Goal: Transaction & Acquisition: Register for event/course

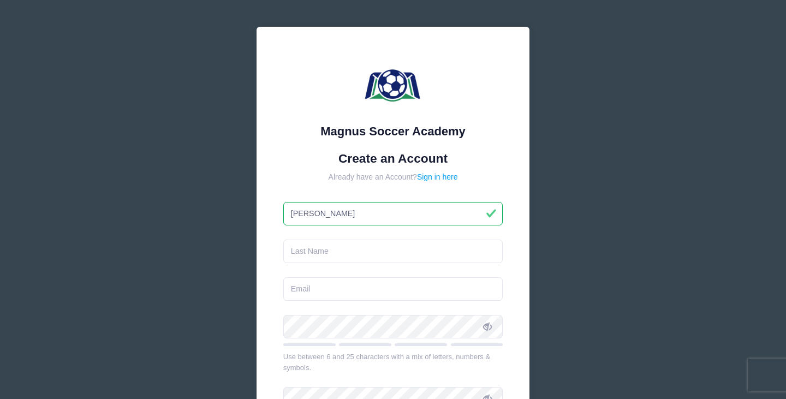
type input "Lyla"
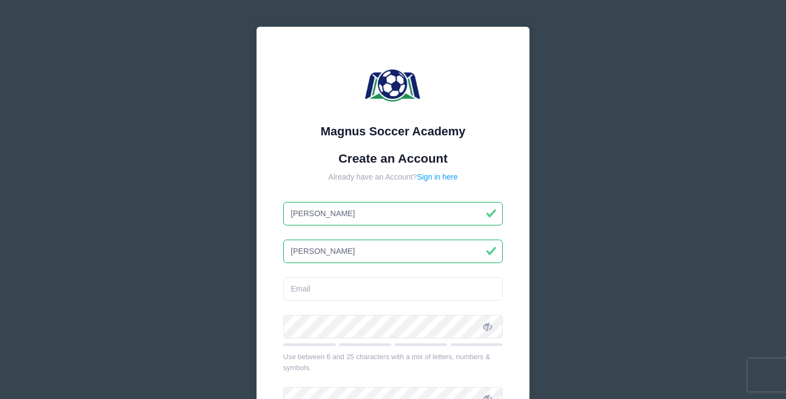
type input "Kocher"
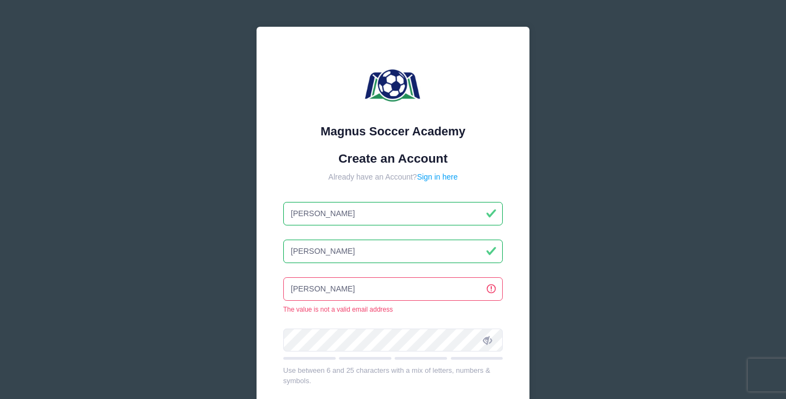
type input "[EMAIL_ADDRESS][DOMAIN_NAME]"
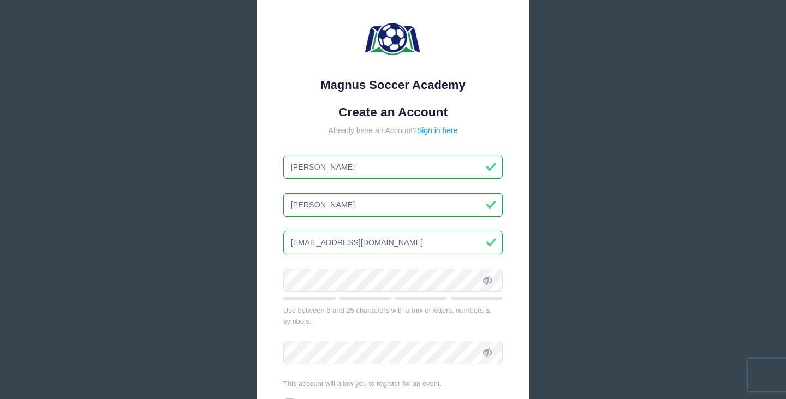
scroll to position [60, 0]
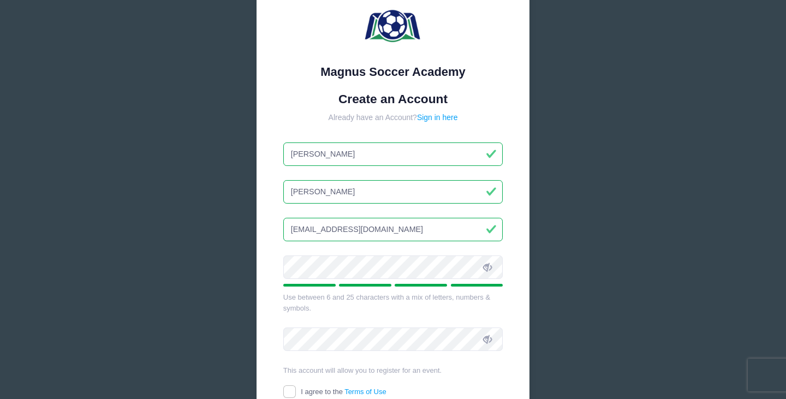
click at [490, 265] on icon at bounding box center [487, 267] width 9 height 9
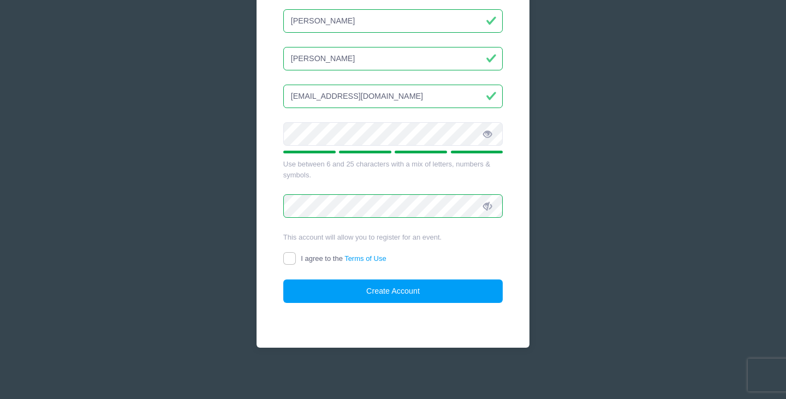
scroll to position [192, 0]
click at [286, 258] on input "I agree to the Terms of Use" at bounding box center [289, 259] width 13 height 13
checkbox input "true"
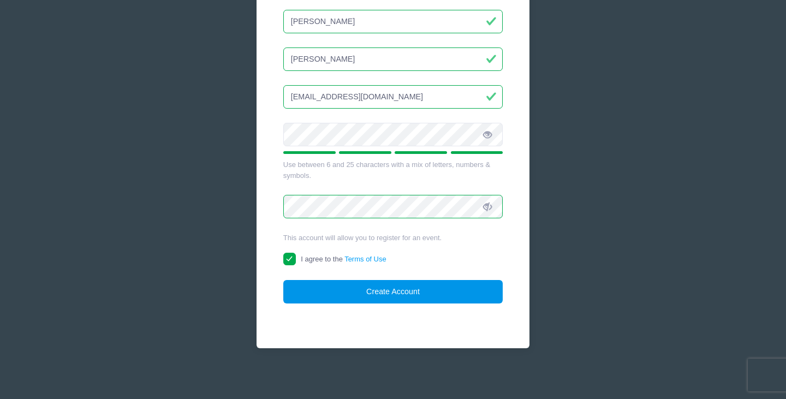
click at [394, 288] on button "Create Account" at bounding box center [393, 291] width 220 height 23
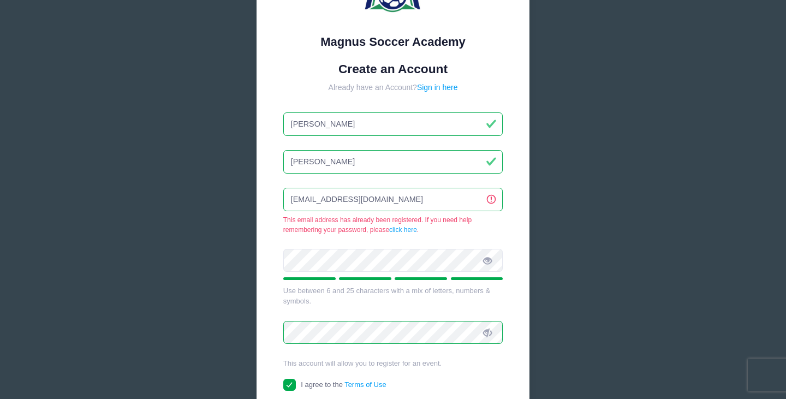
scroll to position [94, 0]
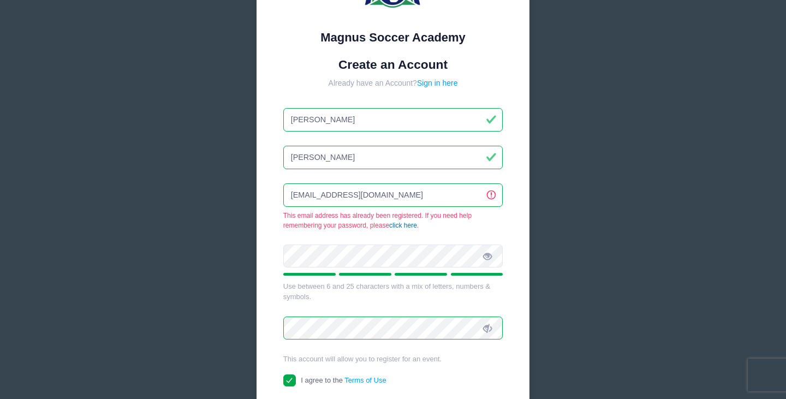
click at [401, 222] on link "click here" at bounding box center [403, 226] width 28 height 8
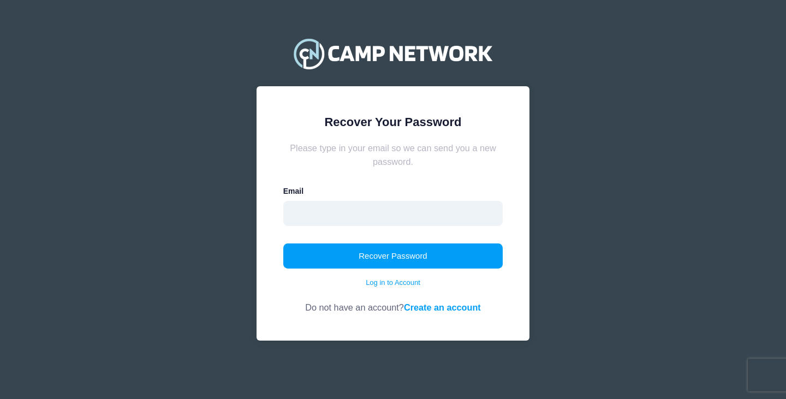
click at [387, 218] on input "email" at bounding box center [393, 213] width 220 height 25
type input "[EMAIL_ADDRESS][DOMAIN_NAME]"
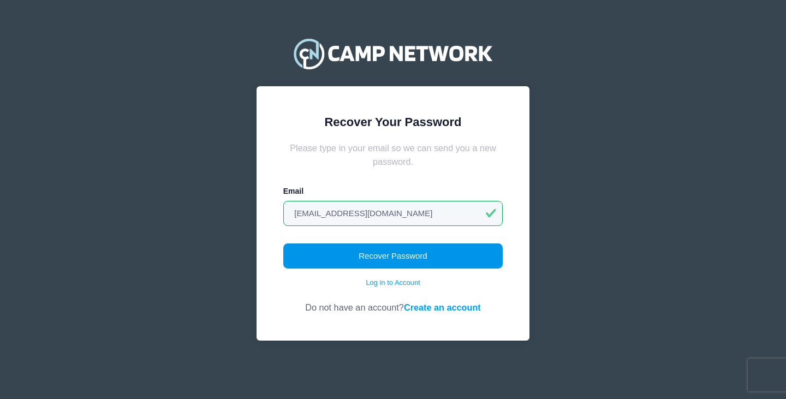
click at [388, 261] on button "Recover Password" at bounding box center [393, 256] width 220 height 25
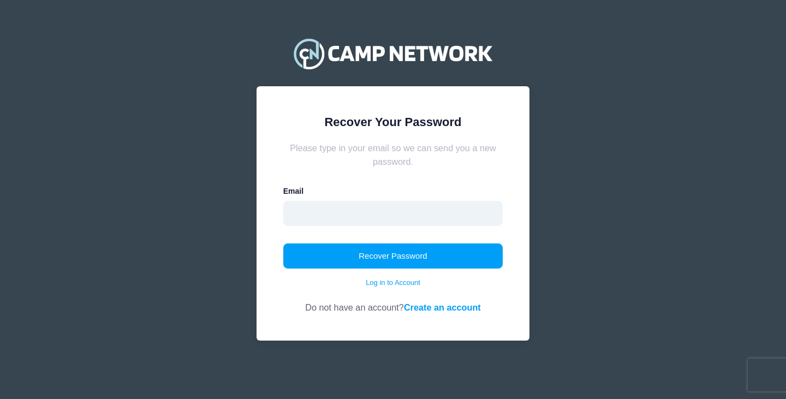
type input "[EMAIL_ADDRESS][DOMAIN_NAME]"
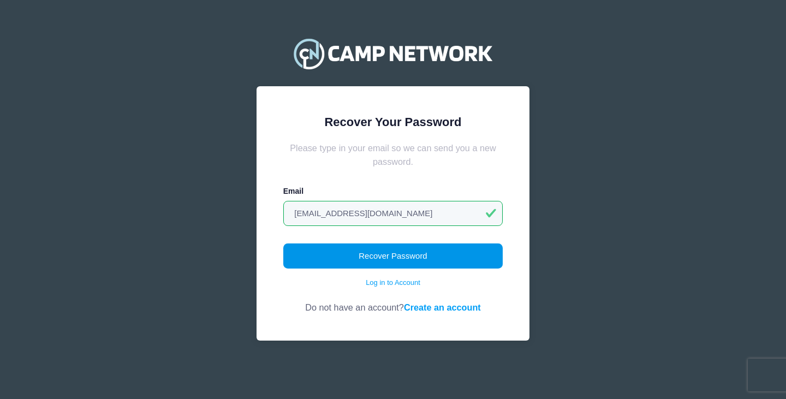
click at [404, 260] on button "Recover Password" at bounding box center [393, 256] width 220 height 25
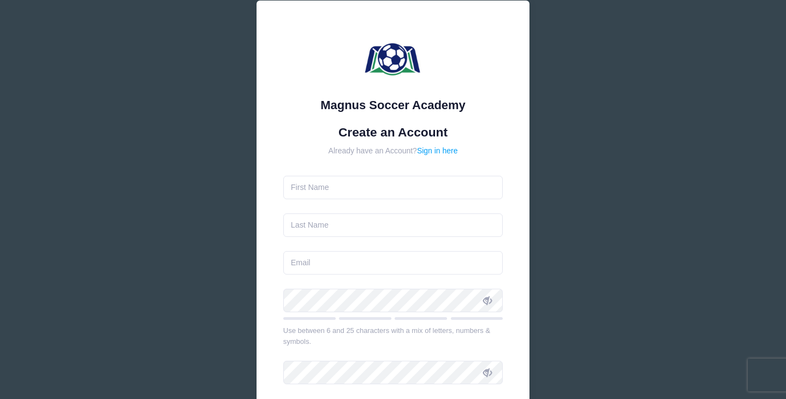
scroll to position [26, 0]
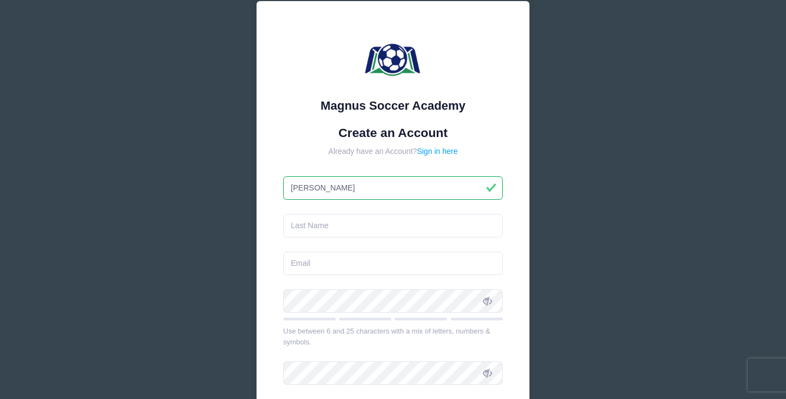
type input "Lyla"
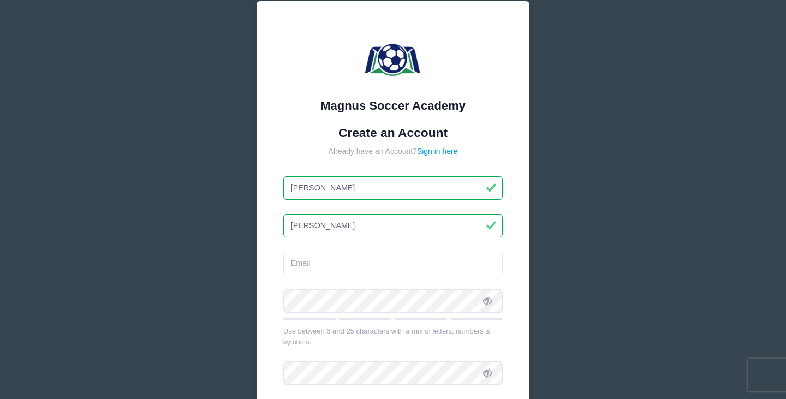
type input "Kocher"
type input "[EMAIL_ADDRESS][DOMAIN_NAME]"
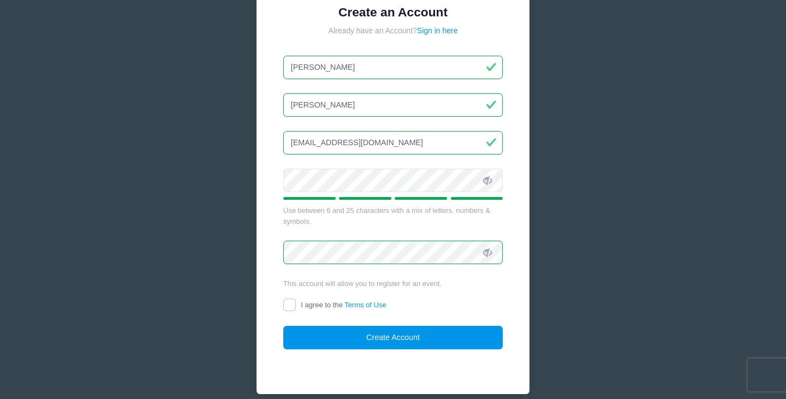
scroll to position [158, 0]
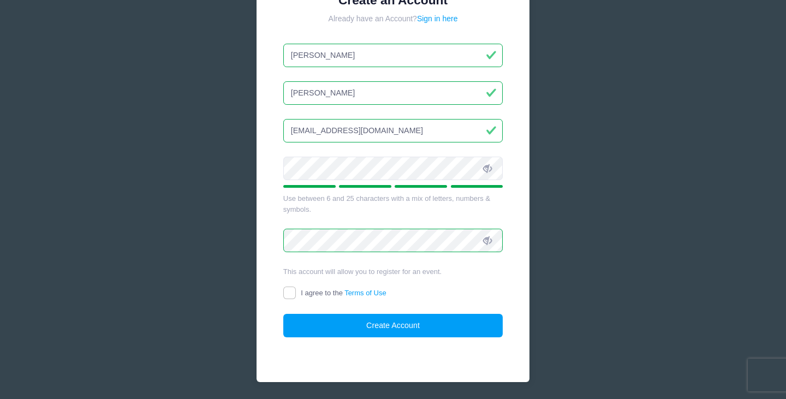
click at [288, 292] on input "I agree to the Terms of Use" at bounding box center [289, 293] width 13 height 13
checkbox input "true"
click at [375, 319] on button "Create Account" at bounding box center [393, 325] width 220 height 23
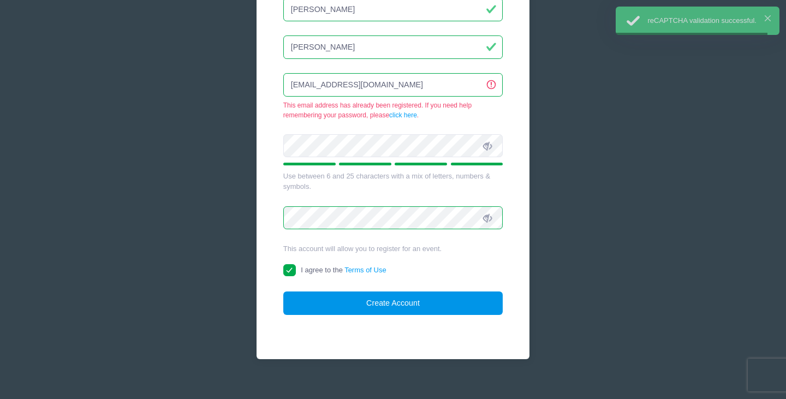
scroll to position [205, 0]
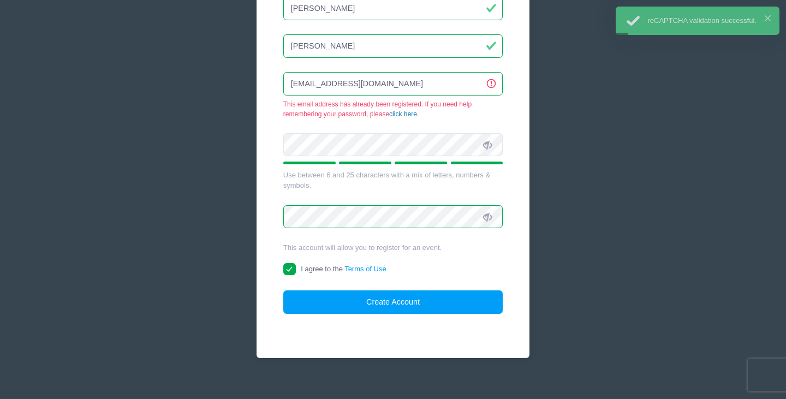
click at [400, 112] on link "click here" at bounding box center [403, 114] width 28 height 8
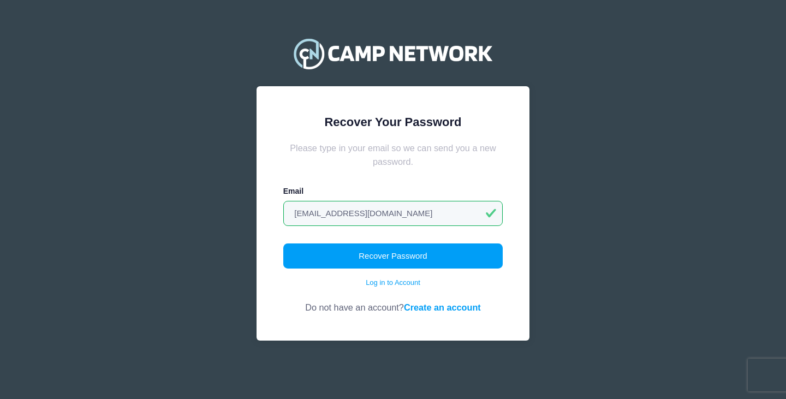
type input "[EMAIL_ADDRESS][DOMAIN_NAME]"
click at [426, 177] on form "Please type in your email so we can send you a new password. Email lylakocher20…" at bounding box center [393, 227] width 220 height 173
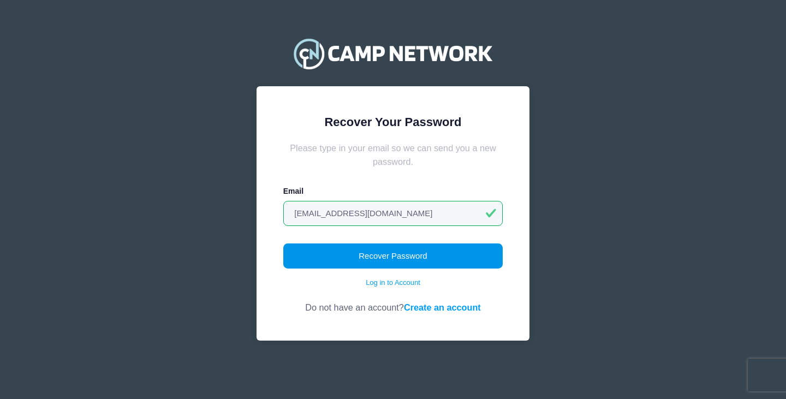
click at [419, 256] on button "Recover Password" at bounding box center [393, 256] width 220 height 25
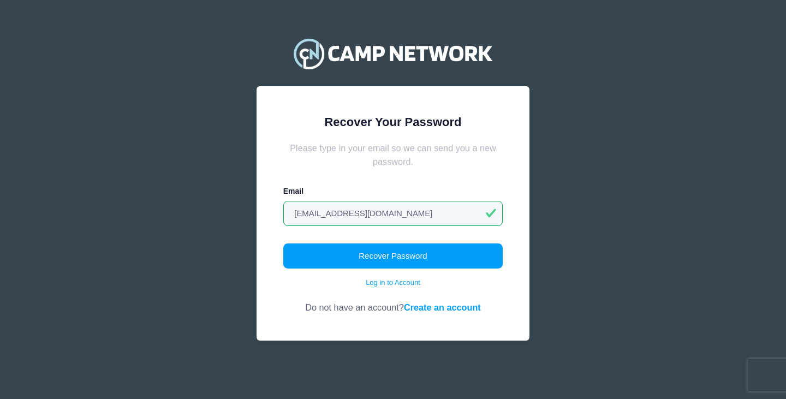
type input "[EMAIL_ADDRESS][DOMAIN_NAME]"
click at [428, 194] on div "Email [EMAIL_ADDRESS][DOMAIN_NAME]" at bounding box center [393, 206] width 220 height 40
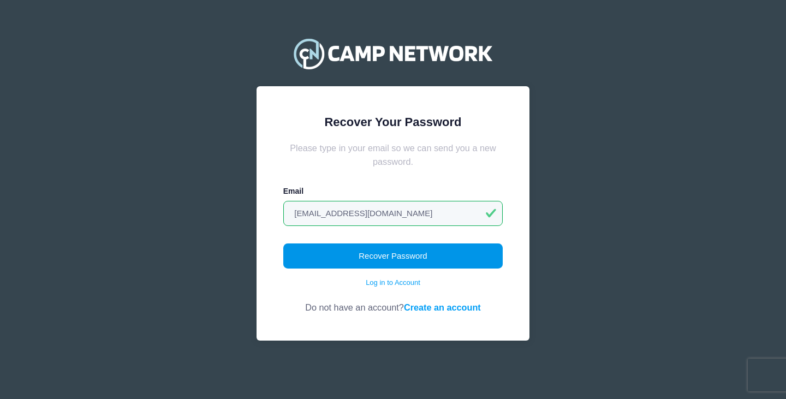
click at [404, 253] on button "Recover Password" at bounding box center [393, 256] width 220 height 25
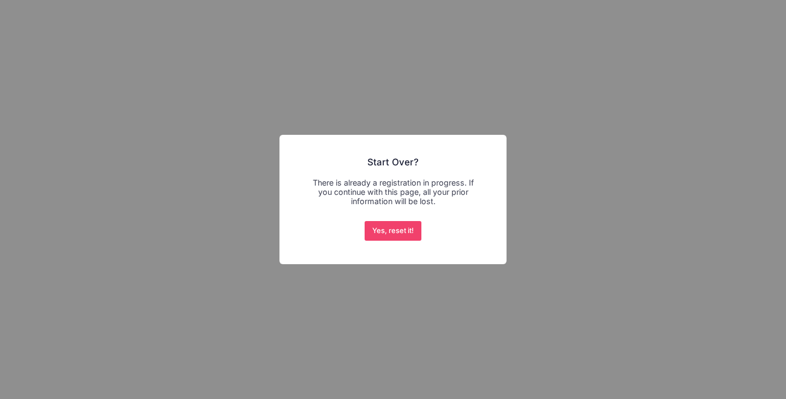
click at [438, 222] on div "× Start Over? There is already a registration in progress. If you continue with…" at bounding box center [393, 199] width 227 height 129
click at [541, 165] on div "× Start Over? There is already a registration in progress. If you continue with…" at bounding box center [393, 199] width 786 height 399
click at [390, 231] on button "Yes, reset it!" at bounding box center [393, 231] width 57 height 20
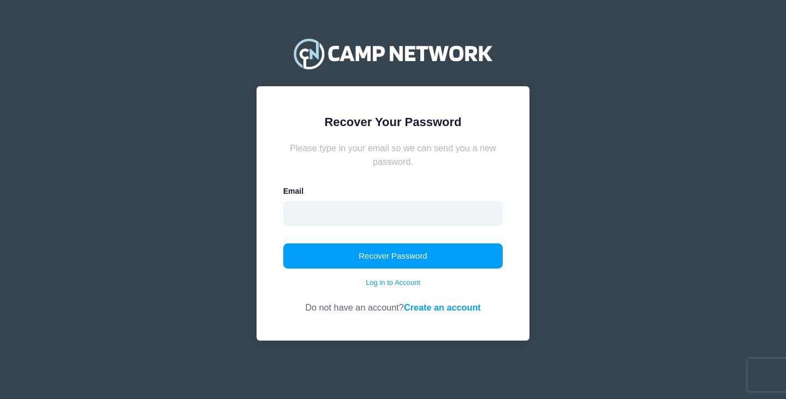
type input "[EMAIL_ADDRESS][DOMAIN_NAME]"
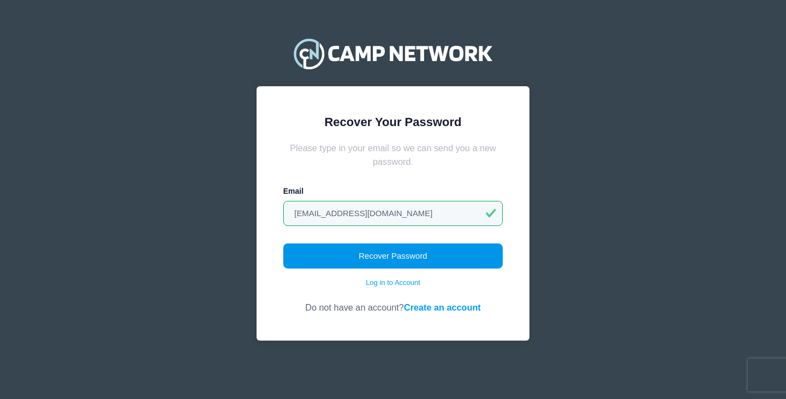
click at [400, 262] on button "Recover Password" at bounding box center [393, 256] width 220 height 25
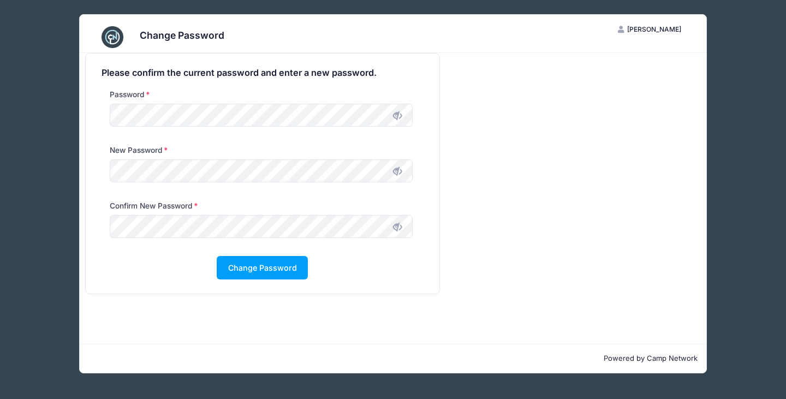
click at [397, 115] on icon at bounding box center [397, 115] width 9 height 9
click at [396, 170] on icon at bounding box center [397, 171] width 9 height 9
click at [257, 264] on button "Change Password" at bounding box center [262, 267] width 91 height 23
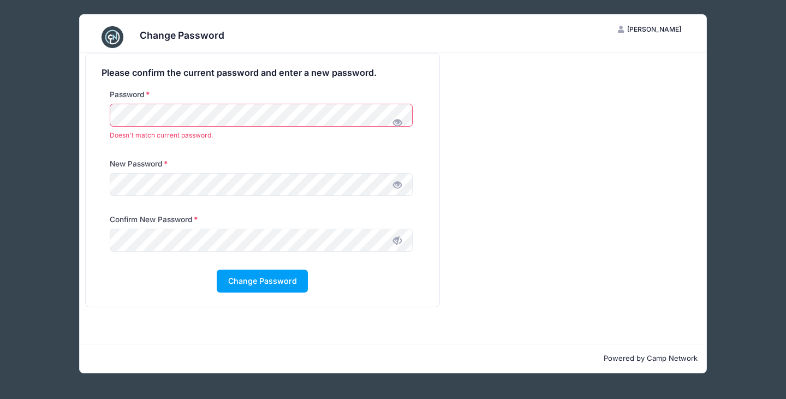
click at [94, 117] on div "Please confirm the current password and enter a new password. Password Doesn't …" at bounding box center [263, 180] width 354 height 253
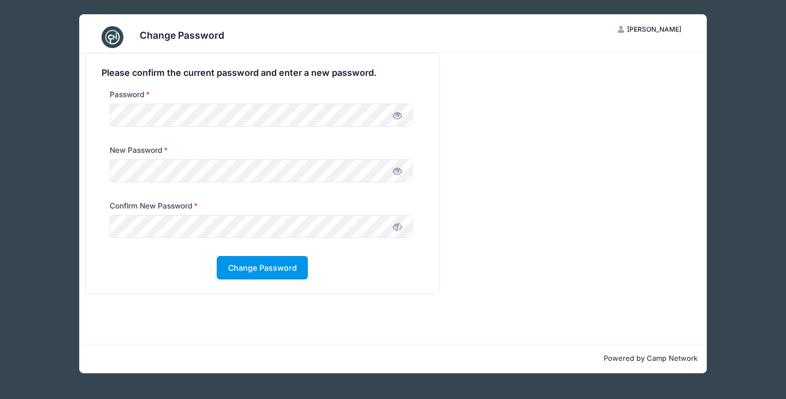
click at [254, 271] on button "Change Password" at bounding box center [262, 267] width 91 height 23
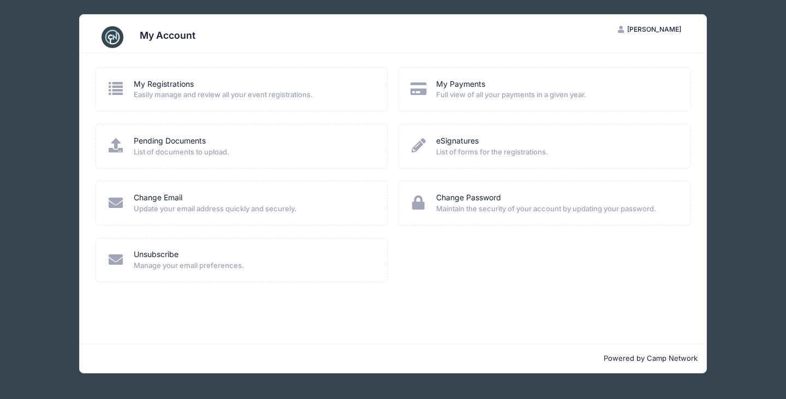
click at [283, 101] on div "My Registrations Easily manage and review all your event registrations." at bounding box center [242, 89] width 292 height 44
click at [170, 87] on link "My Registrations" at bounding box center [164, 84] width 60 height 11
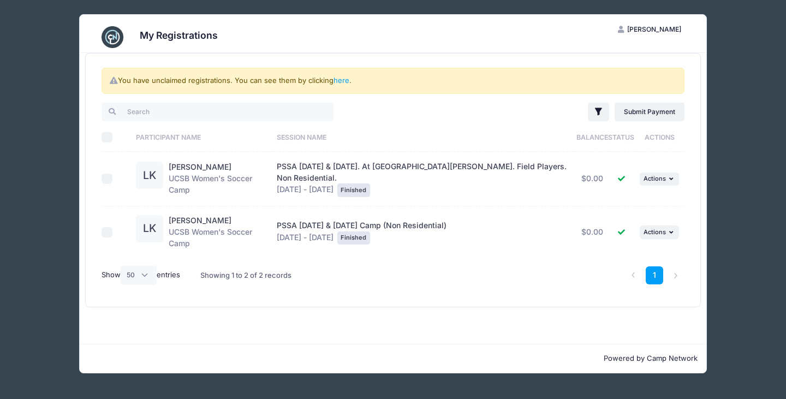
select select "50"
click at [726, 74] on div "My Registrations LK Lyla Kocher My Account Logout You have unclaimed registrati…" at bounding box center [393, 194] width 754 height 388
click at [716, 29] on div "My Registrations LK Lyla Kocher My Account Logout You have unclaimed registrati…" at bounding box center [393, 194] width 754 height 388
click at [340, 81] on link "here" at bounding box center [342, 80] width 16 height 9
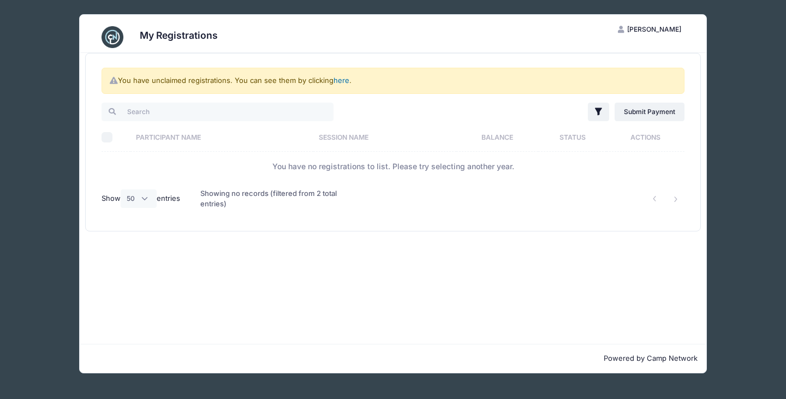
click at [340, 81] on link "here" at bounding box center [342, 80] width 16 height 9
click at [668, 29] on span "[PERSON_NAME]" at bounding box center [654, 29] width 54 height 8
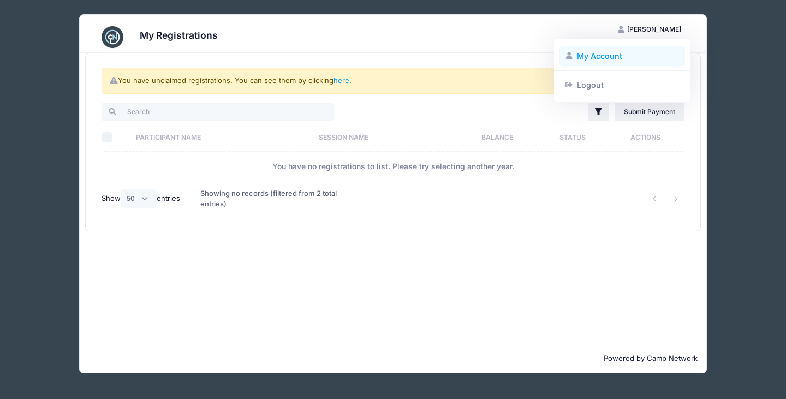
click at [597, 58] on link "My Account" at bounding box center [623, 56] width 126 height 21
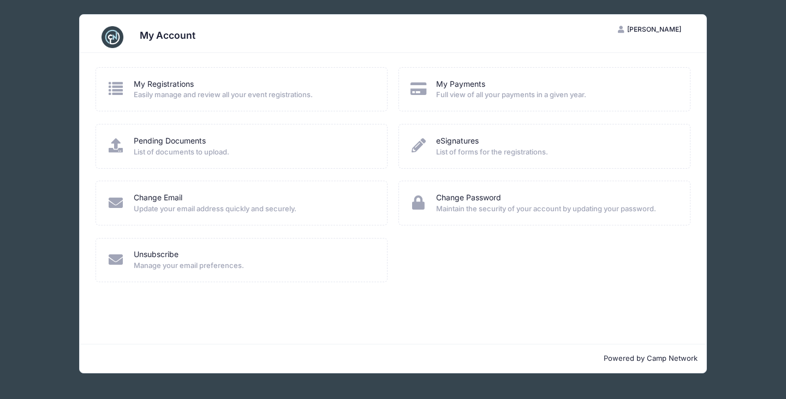
click at [70, 150] on div "My Account LK [PERSON_NAME] My Account Logout My Registrations Easily manage an…" at bounding box center [393, 194] width 754 height 388
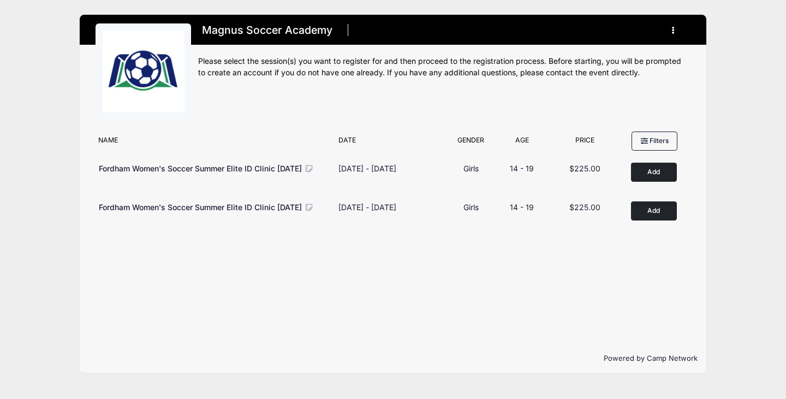
click at [657, 170] on button "Add to Cart" at bounding box center [654, 172] width 46 height 19
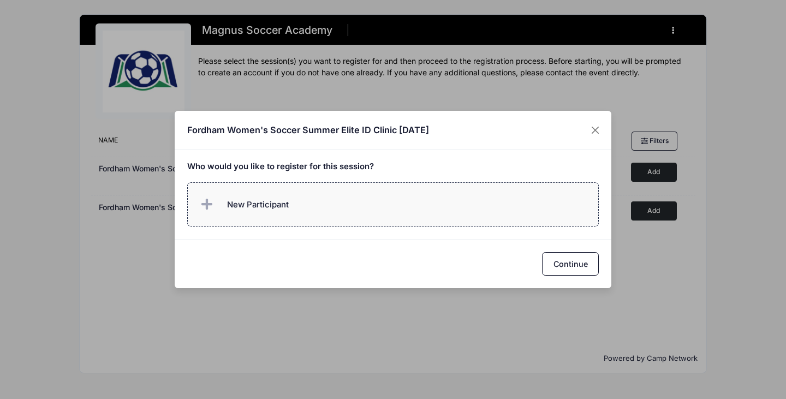
click at [377, 213] on label "New Participant" at bounding box center [393, 204] width 412 height 44
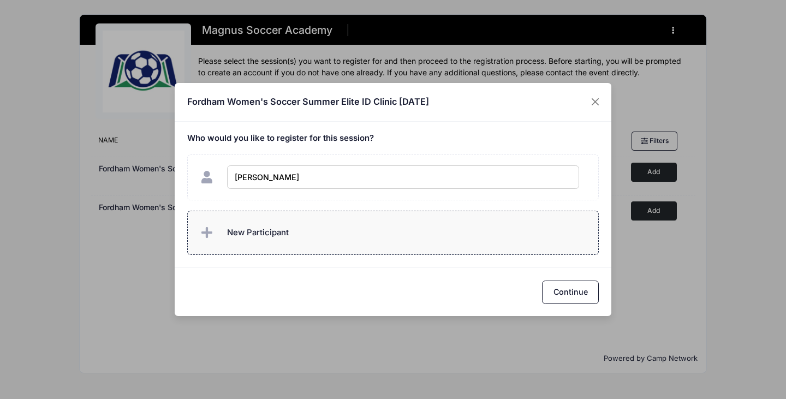
type input "Lyla Kocher"
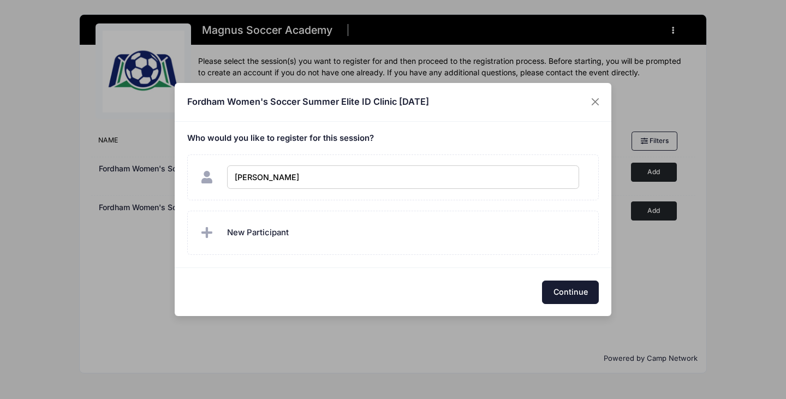
checkbox input "true"
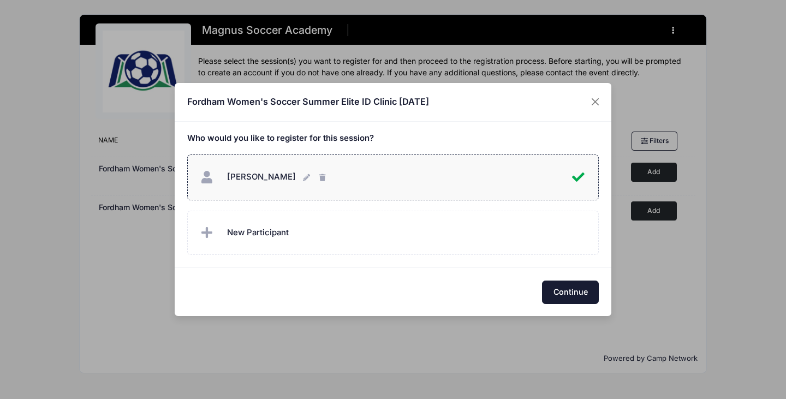
click at [559, 291] on button "Continue" at bounding box center [570, 292] width 57 height 23
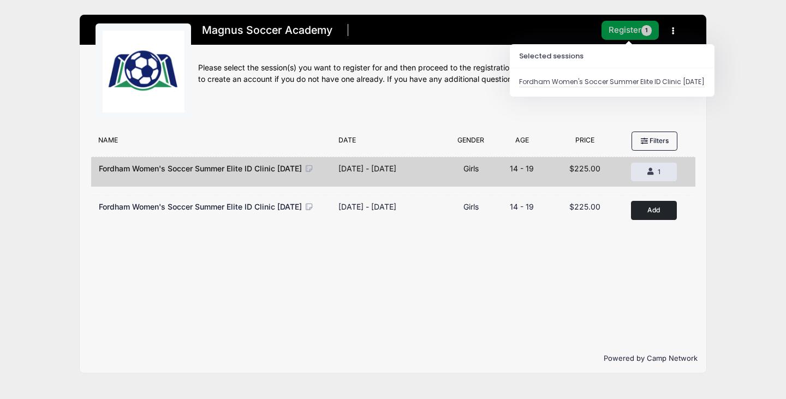
click at [636, 31] on button "Register 1" at bounding box center [631, 30] width 58 height 19
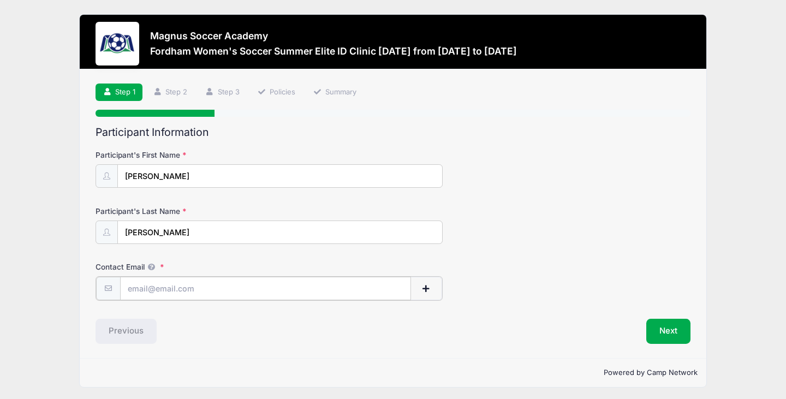
type input "[EMAIL_ADDRESS][DOMAIN_NAME]"
click at [670, 324] on button "Next" at bounding box center [668, 330] width 44 height 25
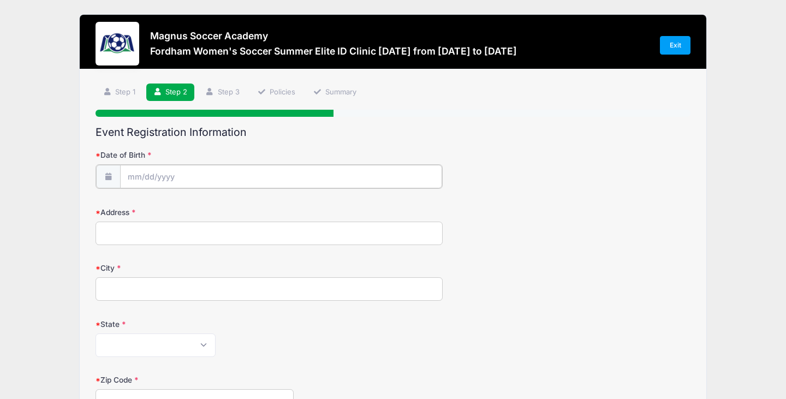
click at [320, 169] on input "Date of Birth" at bounding box center [281, 176] width 322 height 23
click at [255, 205] on icon at bounding box center [256, 205] width 7 height 7
select select "10"
click at [194, 266] on span "5" at bounding box center [196, 266] width 20 height 20
type input "11/05/2025"
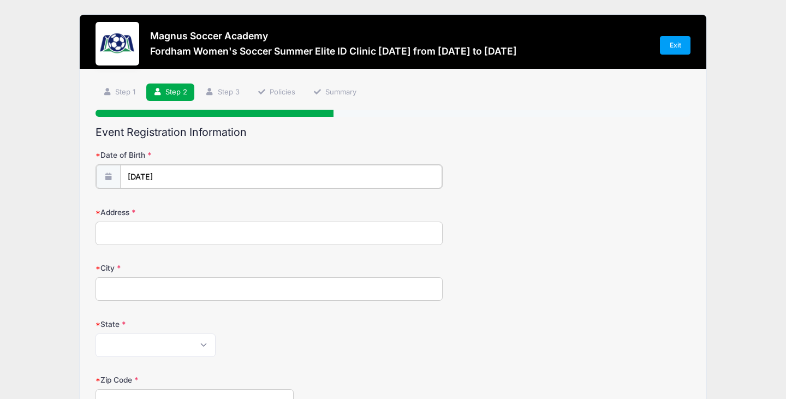
click at [183, 176] on input "11/05/2025" at bounding box center [281, 176] width 322 height 23
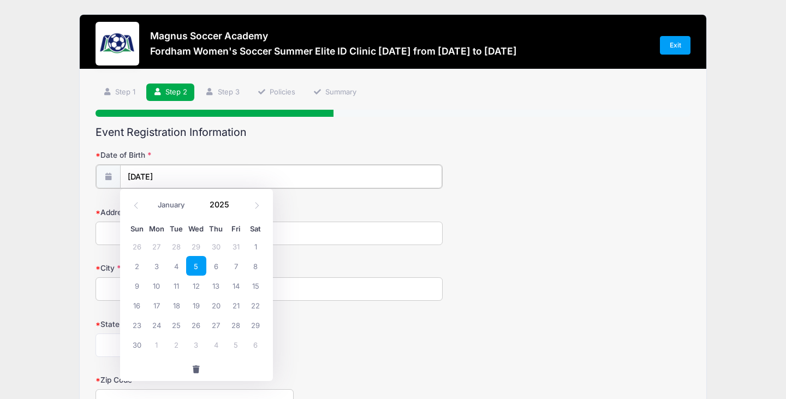
click at [183, 176] on input "11/05/2025" at bounding box center [281, 176] width 322 height 23
click at [235, 209] on span at bounding box center [237, 209] width 8 height 8
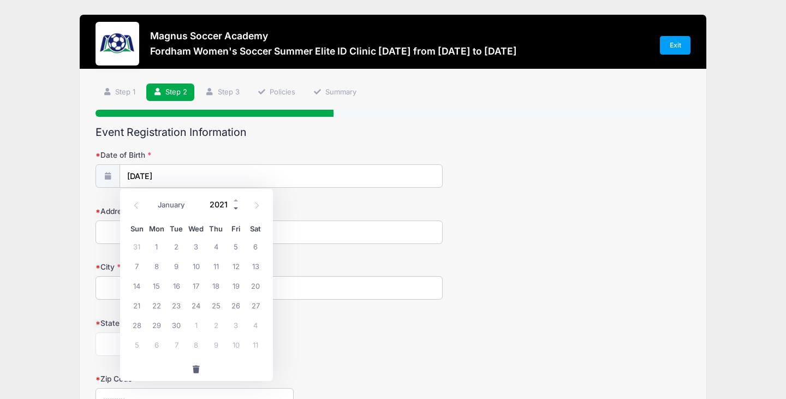
click at [235, 209] on span at bounding box center [237, 209] width 8 height 8
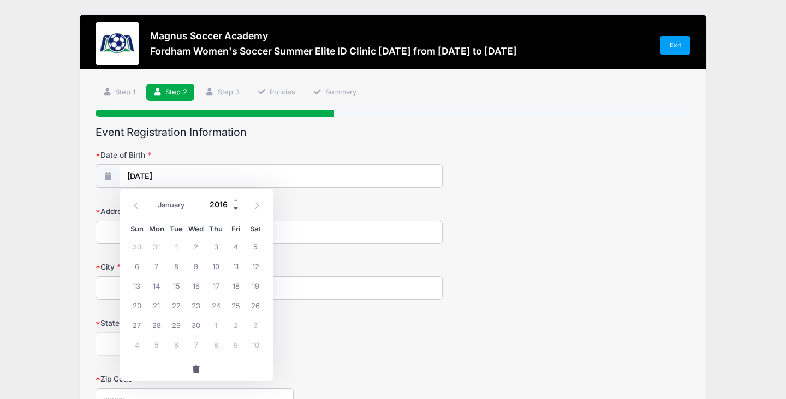
click at [235, 209] on span at bounding box center [237, 209] width 8 height 8
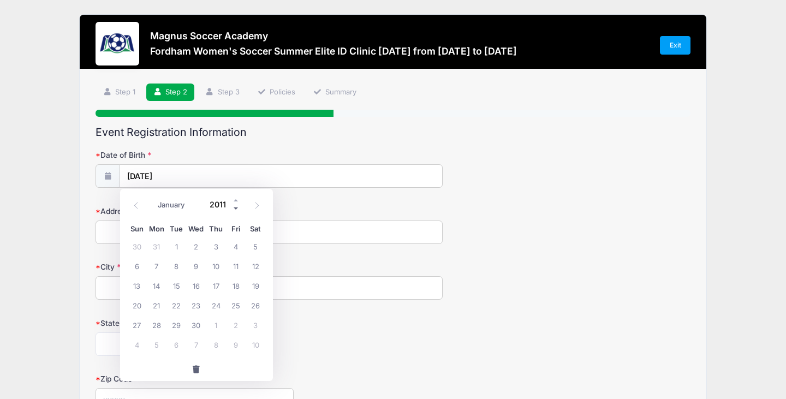
click at [235, 209] on span at bounding box center [237, 209] width 8 height 8
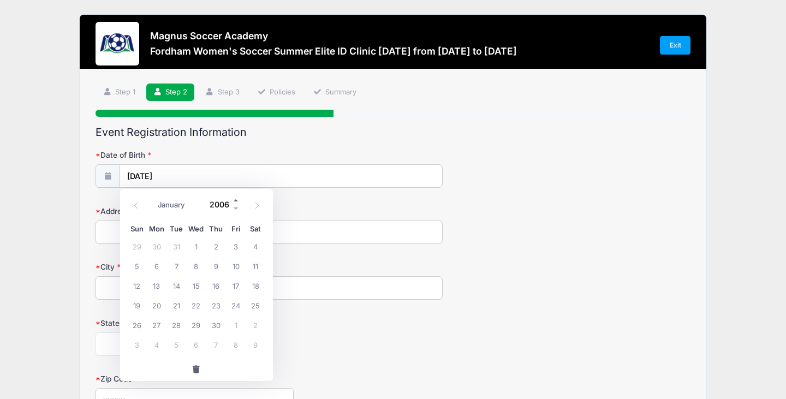
click at [236, 201] on span at bounding box center [237, 201] width 8 height 8
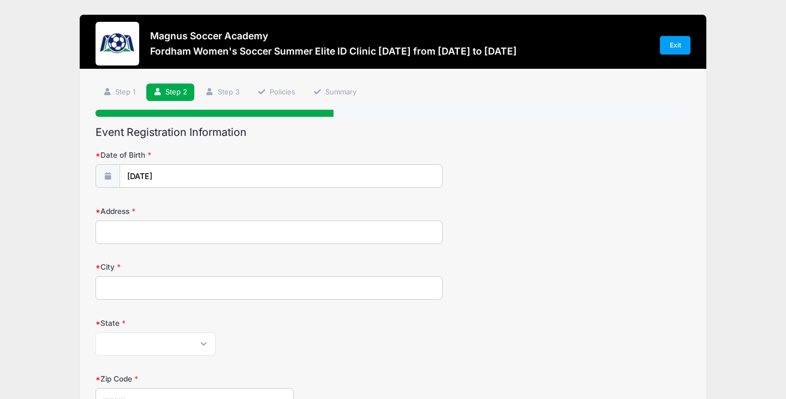
click at [284, 152] on label "Date of Birth" at bounding box center [195, 155] width 198 height 11
click at [284, 164] on input "11/05/2025" at bounding box center [281, 175] width 323 height 23
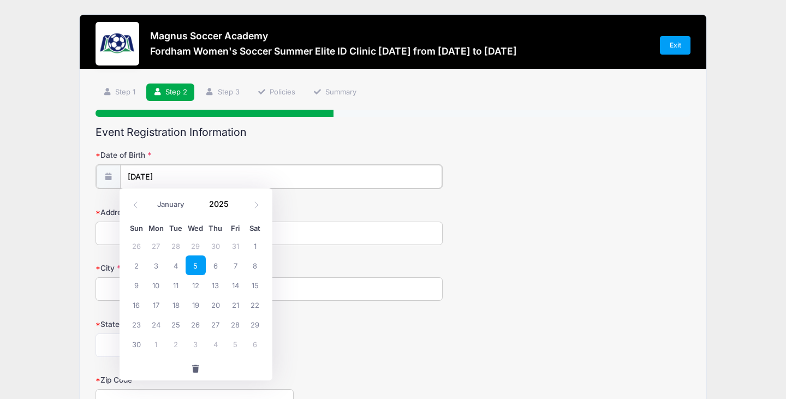
click at [198, 171] on input "11/05/2025" at bounding box center [281, 176] width 322 height 23
click at [236, 208] on span at bounding box center [236, 208] width 8 height 8
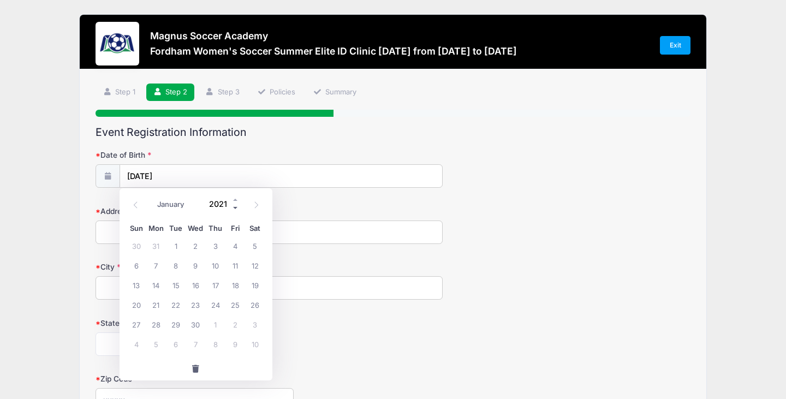
click at [236, 208] on span at bounding box center [236, 208] width 8 height 8
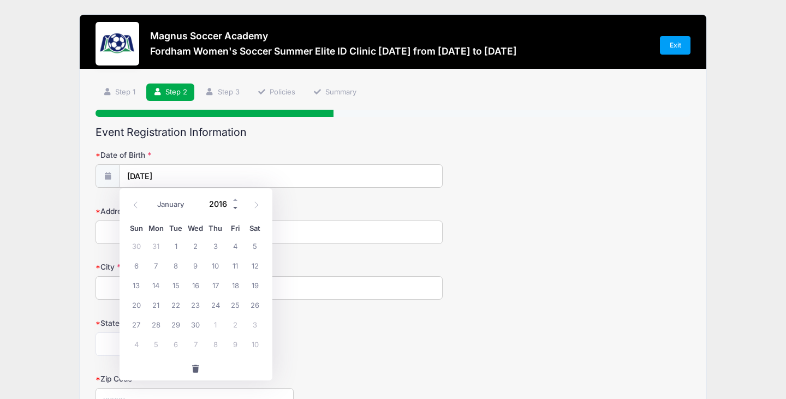
click at [236, 208] on span at bounding box center [236, 208] width 8 height 8
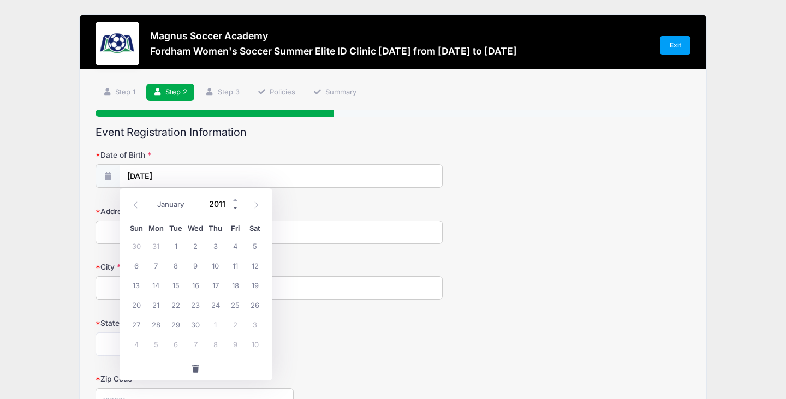
click at [236, 208] on span at bounding box center [236, 208] width 8 height 8
type input "2007"
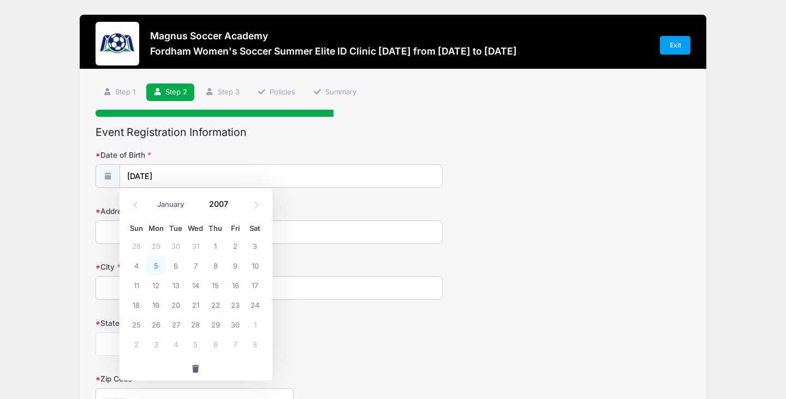
click at [153, 264] on span "5" at bounding box center [156, 266] width 20 height 20
type input "11/05/2007"
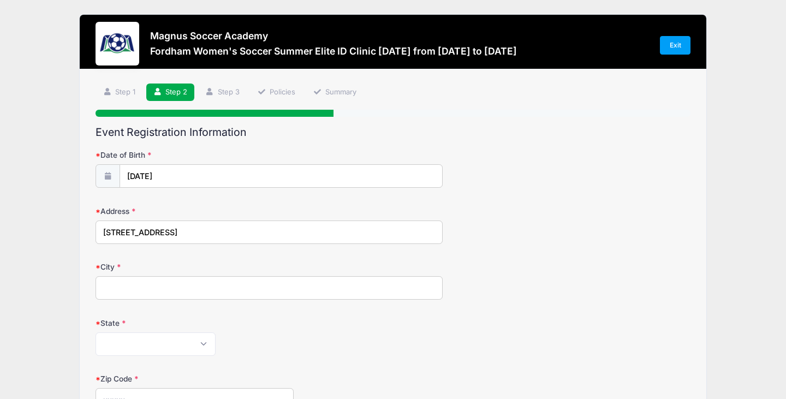
type input "327 Dahlia St."
type input "Denver"
select select "CO"
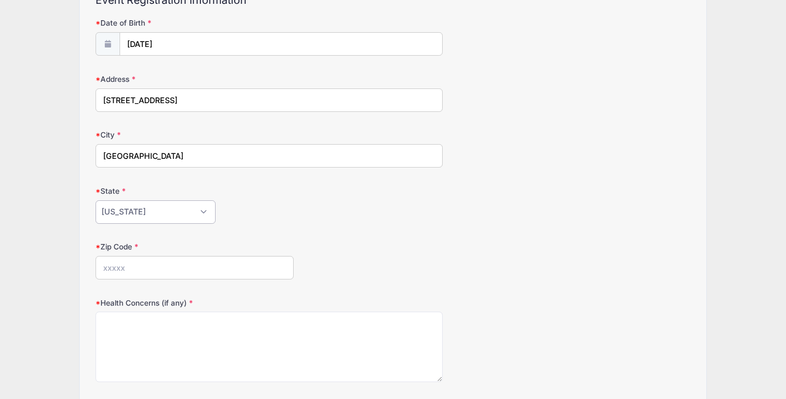
scroll to position [134, 0]
type input "80220"
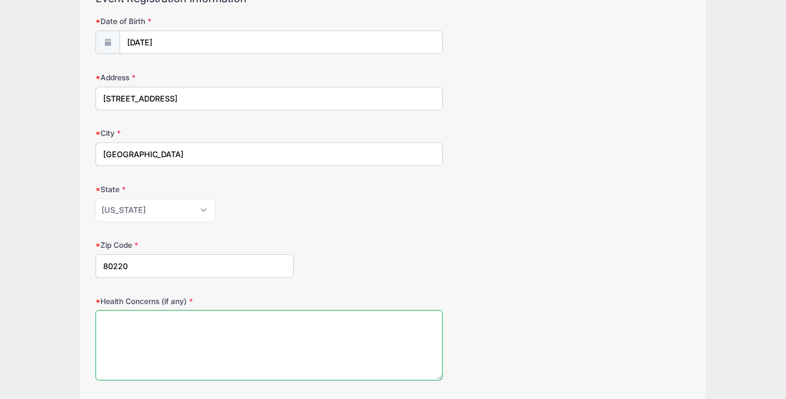
click at [152, 340] on textarea "Health Concerns (if any)" at bounding box center [269, 345] width 347 height 70
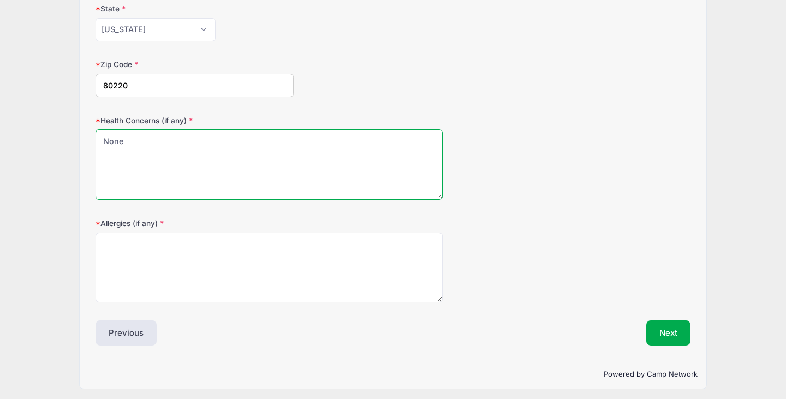
type textarea "None"
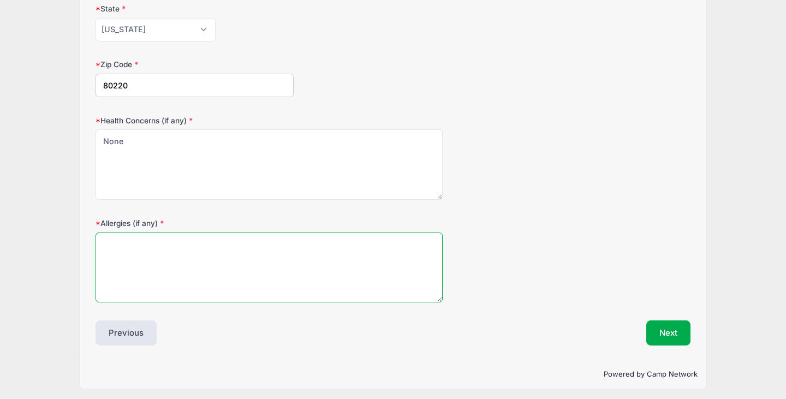
scroll to position [314, 0]
click at [199, 240] on textarea "Allergies (if any)" at bounding box center [269, 268] width 347 height 70
type textarea "None"
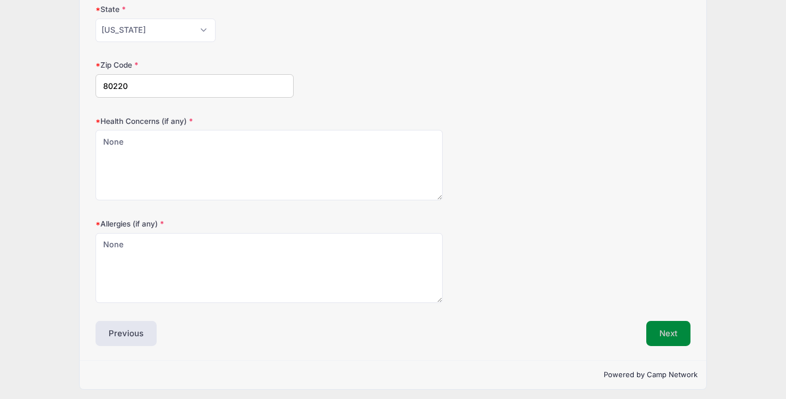
click at [686, 328] on button "Next" at bounding box center [668, 333] width 44 height 25
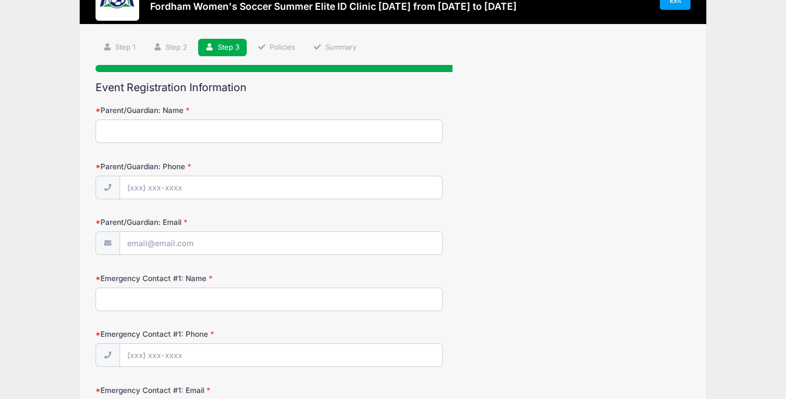
scroll to position [0, 0]
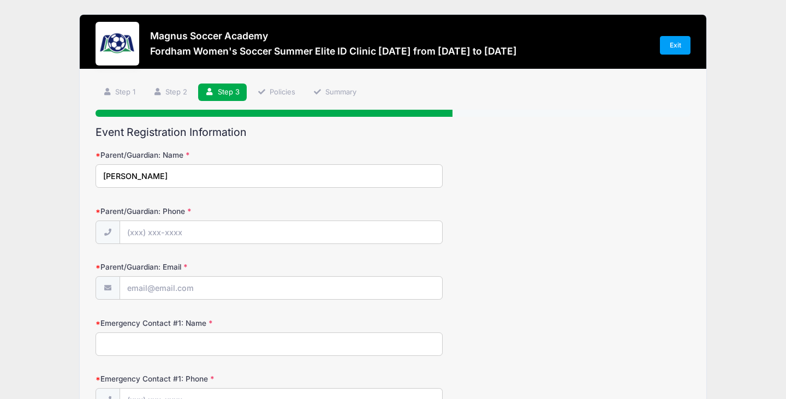
type input "Kelly Kocher"
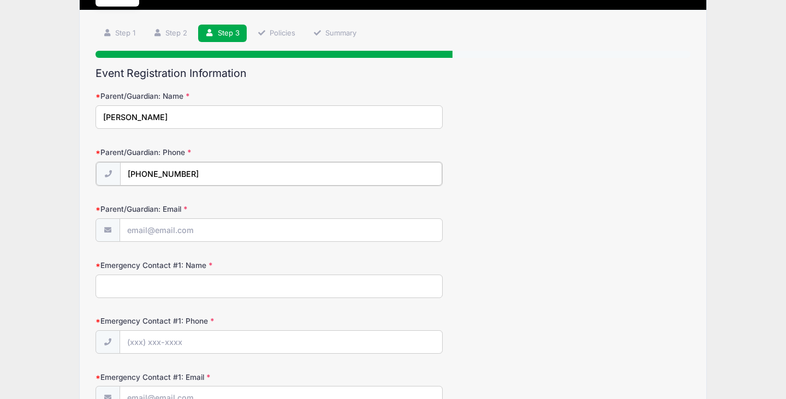
scroll to position [62, 0]
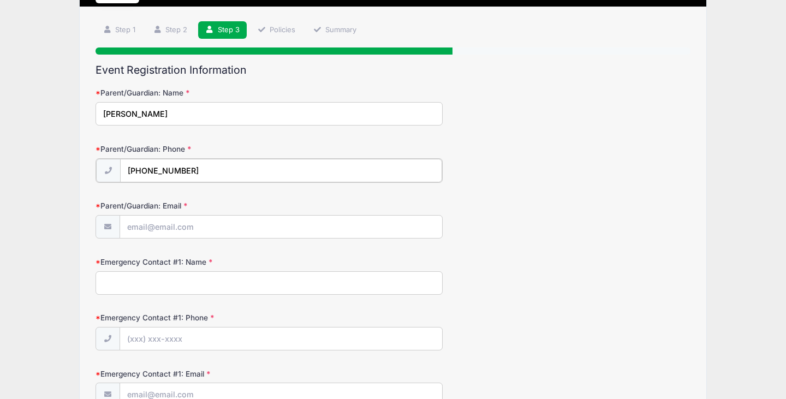
type input "(703) 328-0026"
type input "kelmfitz@yahoo.com"
type input "Kelly Kocher"
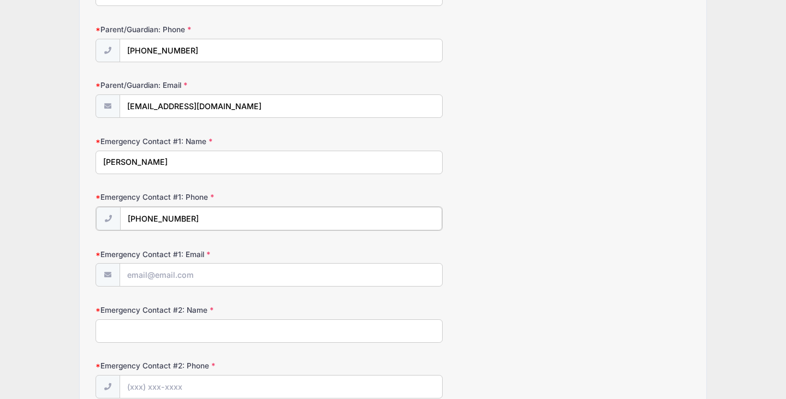
scroll to position [182, 0]
type input "(703) 328-0026"
type input "kelmfitz@yahoo.com"
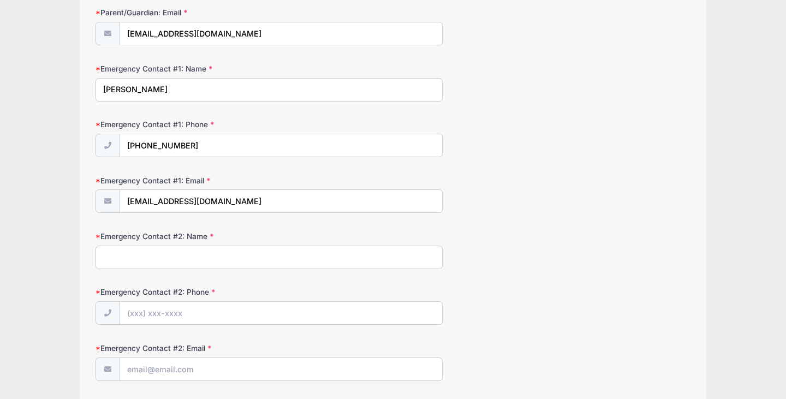
scroll to position [260, 0]
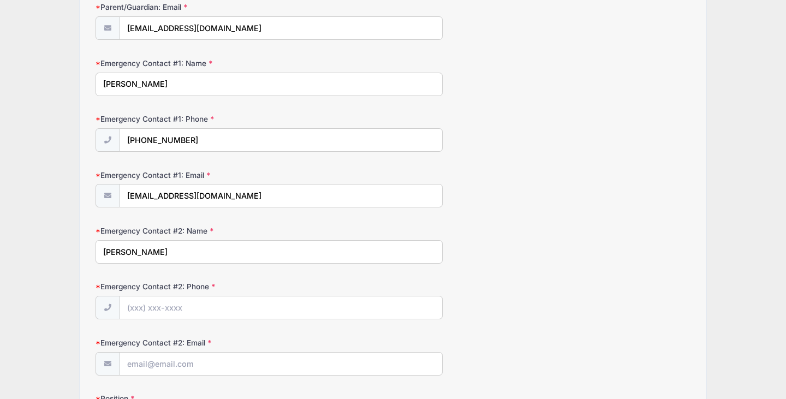
type input "Dan Kocher"
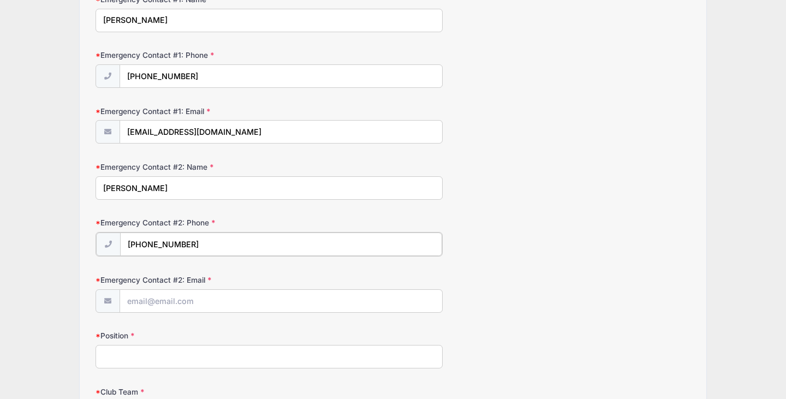
scroll to position [355, 0]
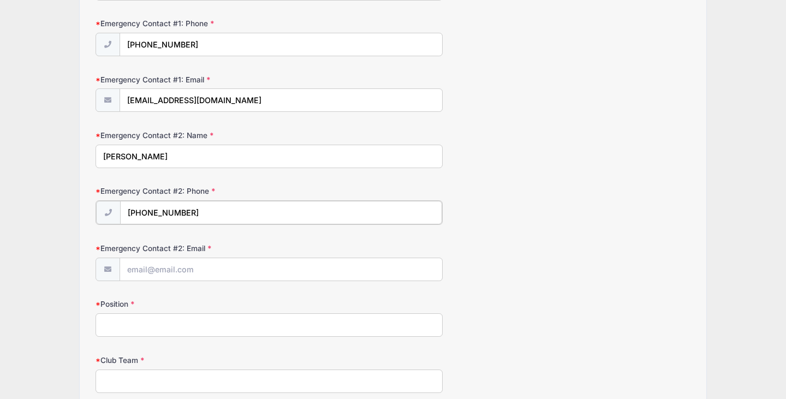
type input "(720) 291-5427"
type input "djmkocher@yahoo.com"
click at [173, 321] on input "Position" at bounding box center [269, 323] width 347 height 23
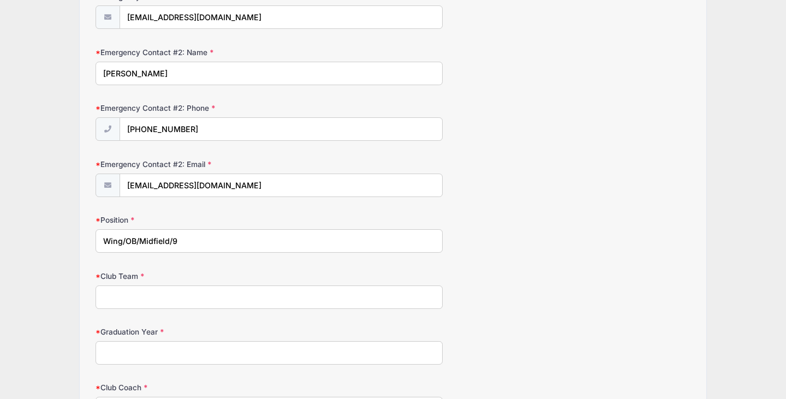
scroll to position [441, 0]
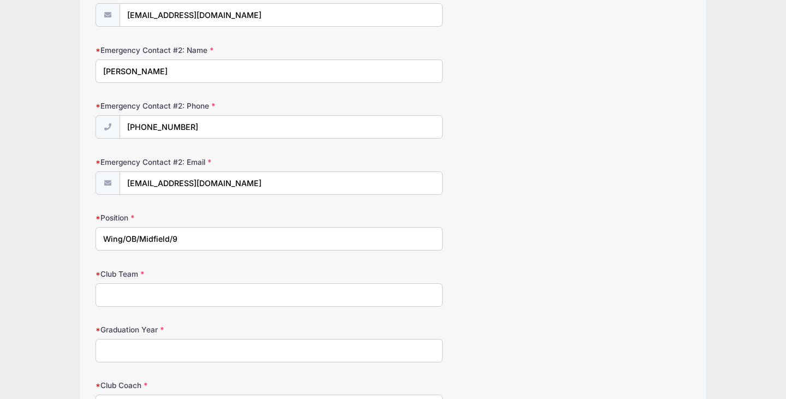
type input "Wing/OB/Midfield/9"
click at [169, 288] on input "Club Team" at bounding box center [269, 294] width 347 height 23
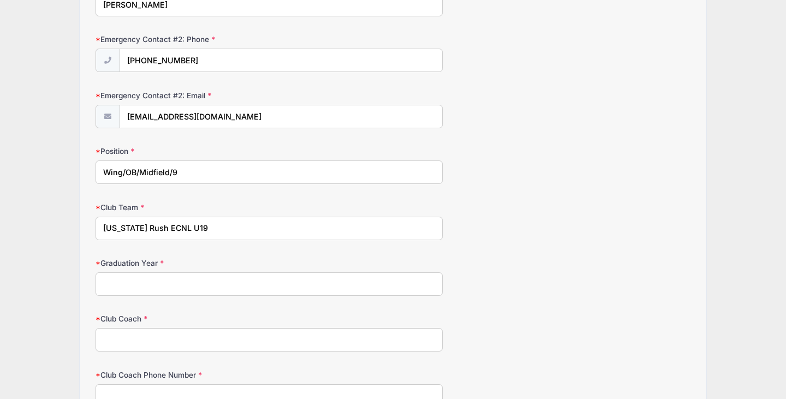
scroll to position [520, 0]
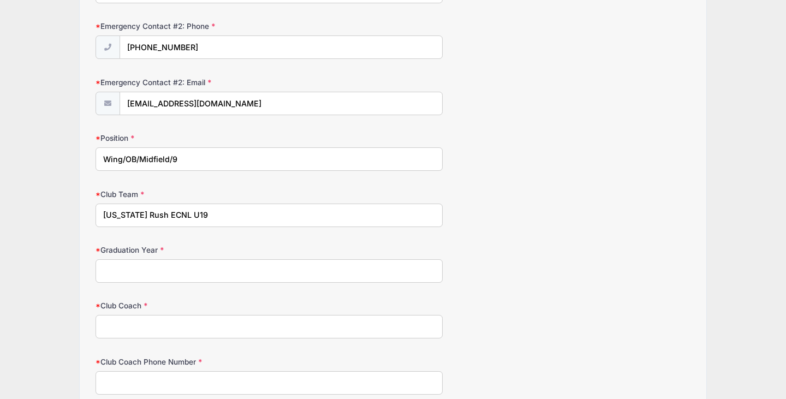
type input "Colorado Rush ECNL U19"
click at [172, 271] on input "Graduation Year" at bounding box center [269, 270] width 347 height 23
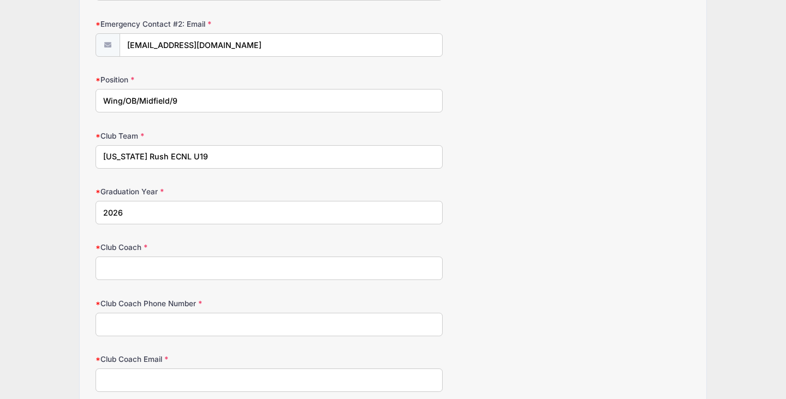
scroll to position [597, 0]
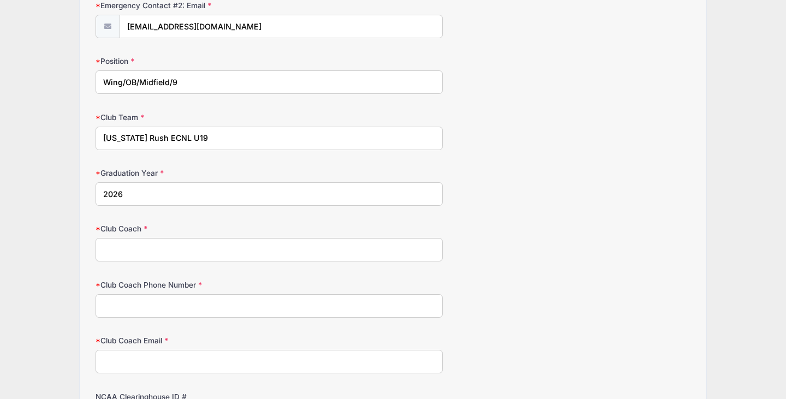
type input "2026"
click at [156, 247] on input "Club Coach" at bounding box center [269, 249] width 347 height 23
type input "Luke Meadows"
type input "203-606-4291"
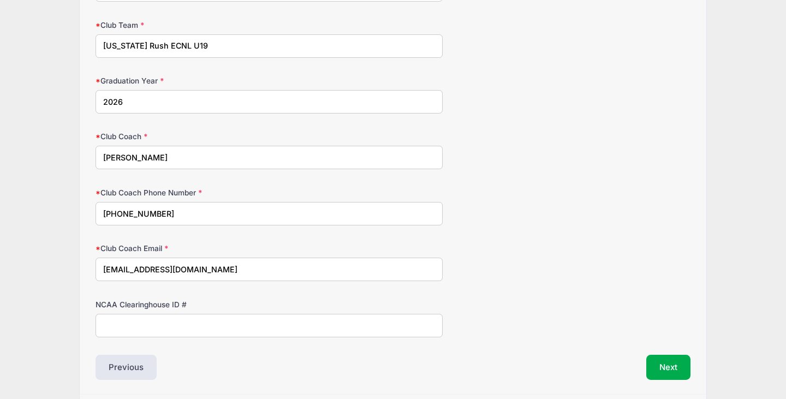
scroll to position [694, 0]
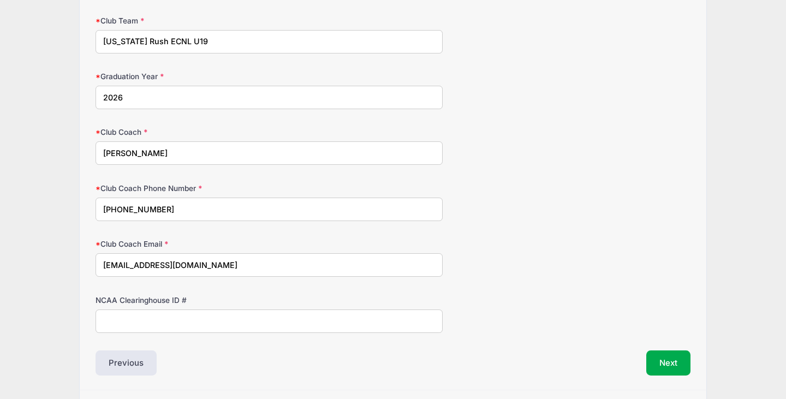
type input "lmeadows@coloradorush.com"
click at [164, 315] on input "NCAA Clearinghouse ID #" at bounding box center [269, 321] width 347 height 23
paste input "2305905787"
type input "2305905787"
click at [676, 357] on button "Next" at bounding box center [668, 363] width 44 height 25
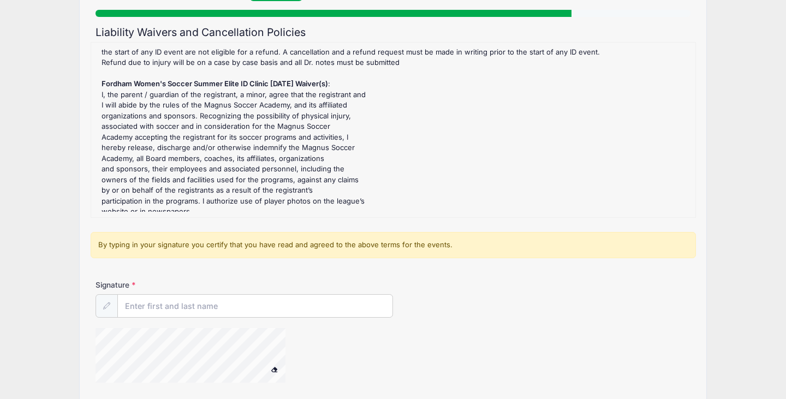
scroll to position [119, 0]
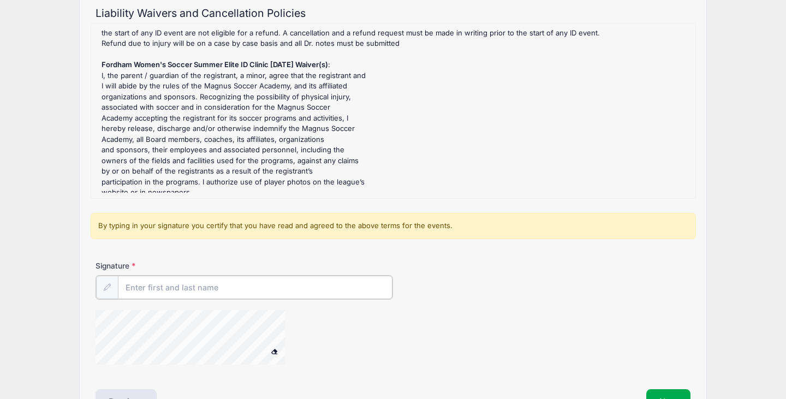
click at [224, 287] on input "Signature" at bounding box center [255, 287] width 275 height 23
type input "Kelly Kocher"
click at [390, 255] on form "Fordham Women's Soccer Summer Elite ID Clinic October 19th, 2025 Refund Policy …" at bounding box center [393, 198] width 595 height 351
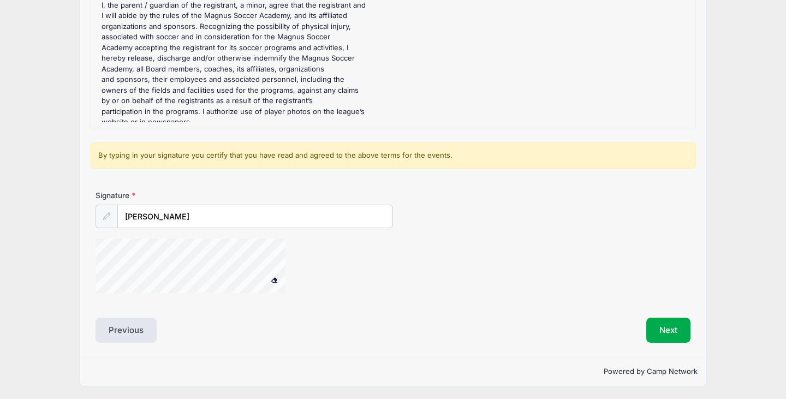
scroll to position [189, 0]
click at [663, 323] on button "Next" at bounding box center [668, 330] width 44 height 25
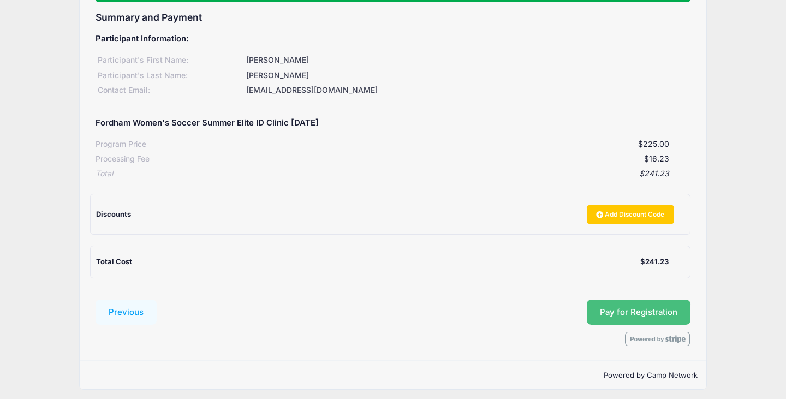
scroll to position [114, 0]
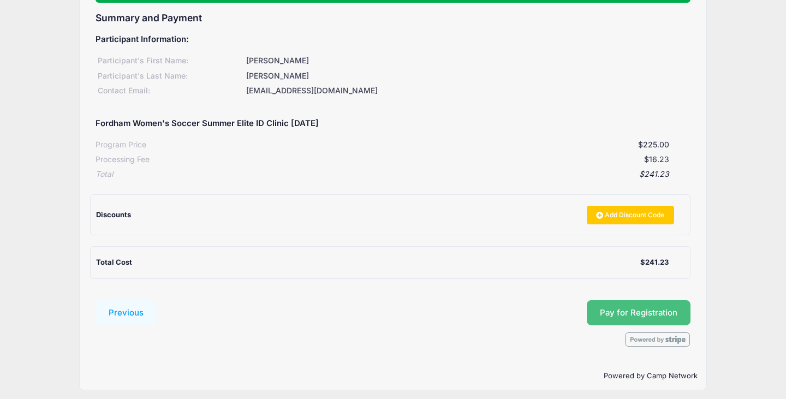
click at [648, 305] on button "Pay for Registration" at bounding box center [639, 312] width 104 height 25
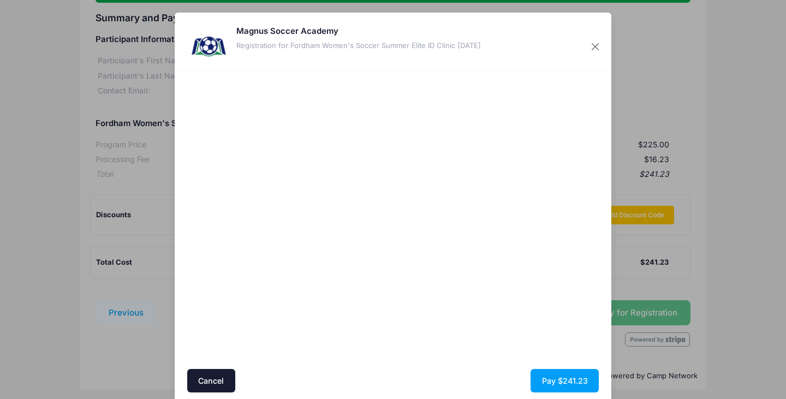
scroll to position [0, 0]
click at [547, 383] on button "Pay $241.23" at bounding box center [565, 380] width 68 height 23
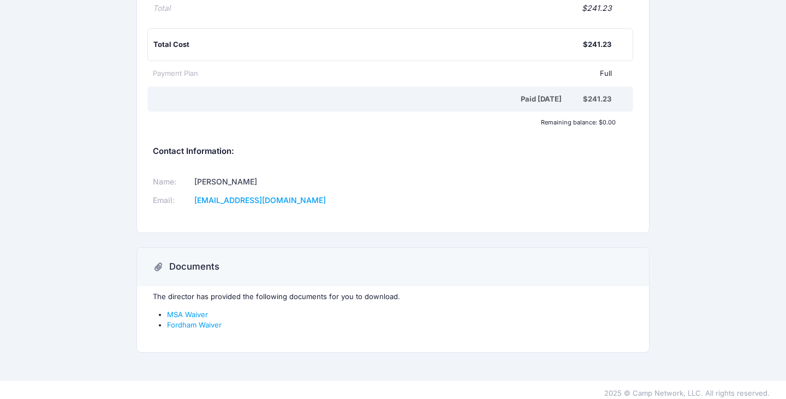
scroll to position [239, 0]
click at [181, 311] on link "MSA Waiver" at bounding box center [187, 315] width 41 height 9
click at [190, 322] on link "Fordham Waiver" at bounding box center [194, 326] width 55 height 9
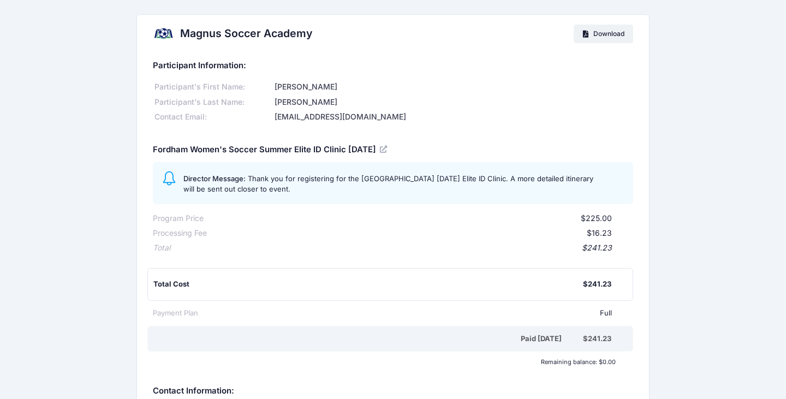
scroll to position [0, 0]
